Goal: Find specific page/section: Find specific page/section

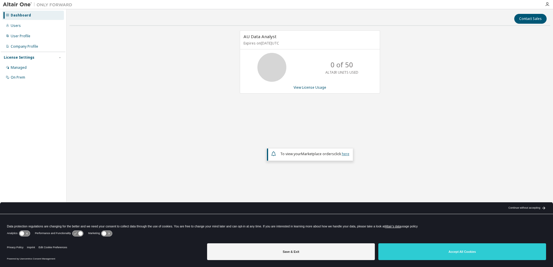
click at [346, 153] on link "here" at bounding box center [346, 154] width 8 height 5
